Goal: Find specific page/section: Find specific page/section

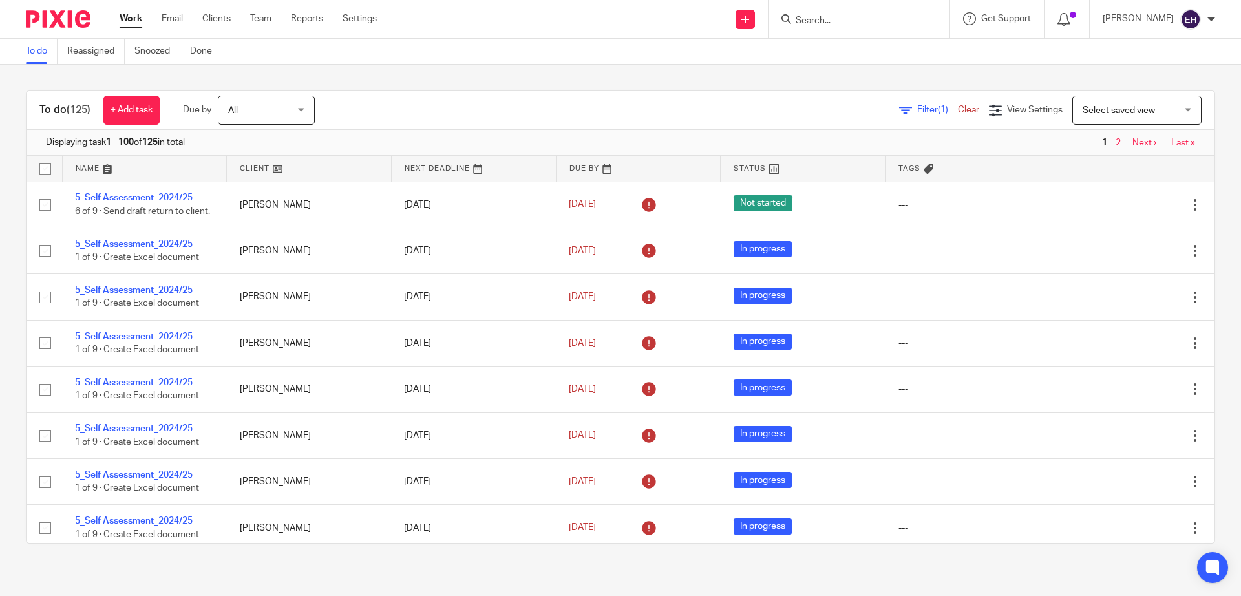
click at [841, 23] on input "Search" at bounding box center [852, 22] width 116 height 12
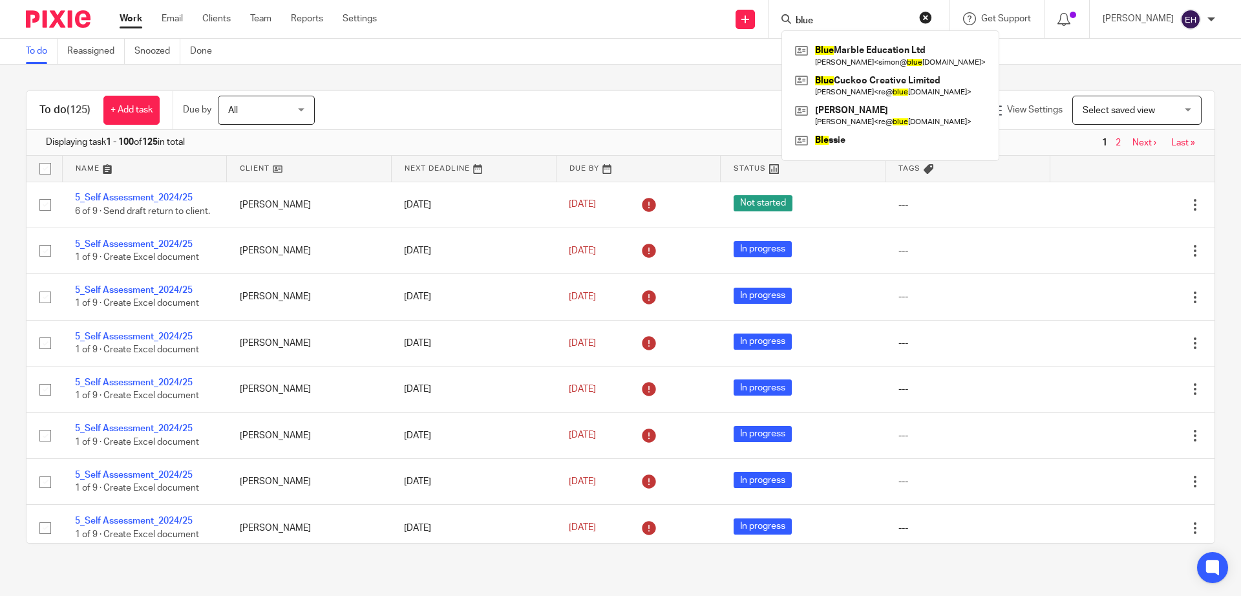
type input "blue"
click at [930, 19] on button "reset" at bounding box center [925, 17] width 13 height 13
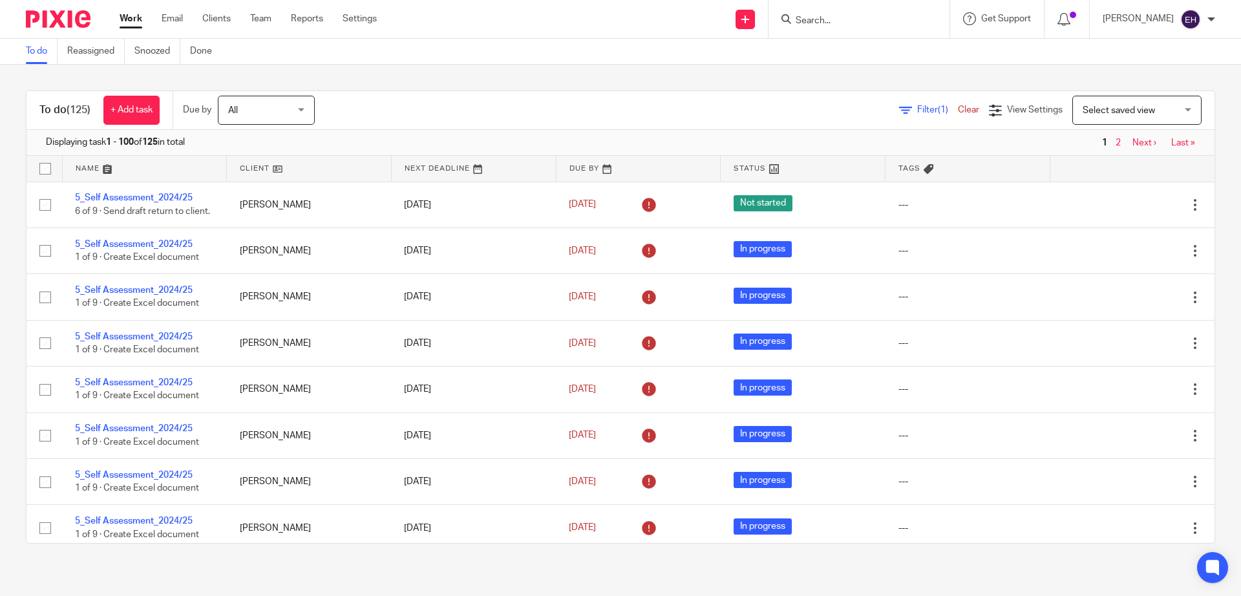
click at [589, 89] on div "To do (125) + Add task Due by All All [DATE] [DATE] This week Next week This mo…" at bounding box center [620, 317] width 1241 height 505
click at [591, 103] on div "Filter (1) Clear View Settings View Settings (1) Filters Clear Save Manage save…" at bounding box center [775, 110] width 877 height 29
click at [609, 105] on div "Filter (1) Clear View Settings View Settings (1) Filters Clear Save Manage save…" at bounding box center [775, 110] width 877 height 29
click at [818, 19] on input "Search" at bounding box center [852, 22] width 116 height 12
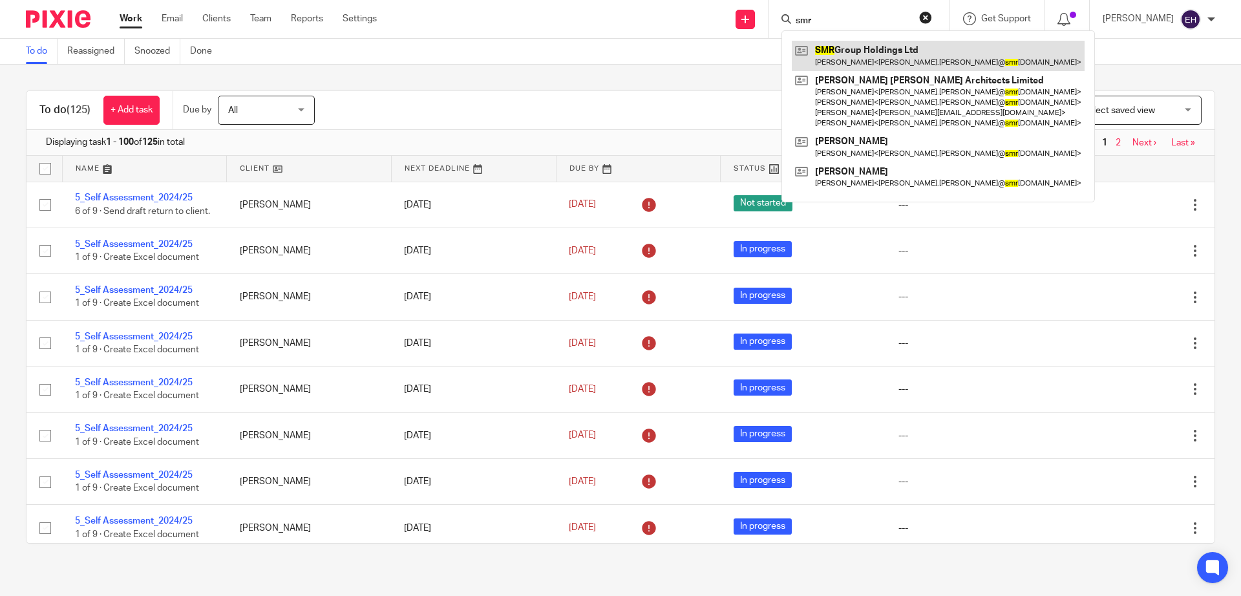
type input "smr"
click at [876, 47] on link at bounding box center [937, 56] width 293 height 30
